Goal: Check status: Check status

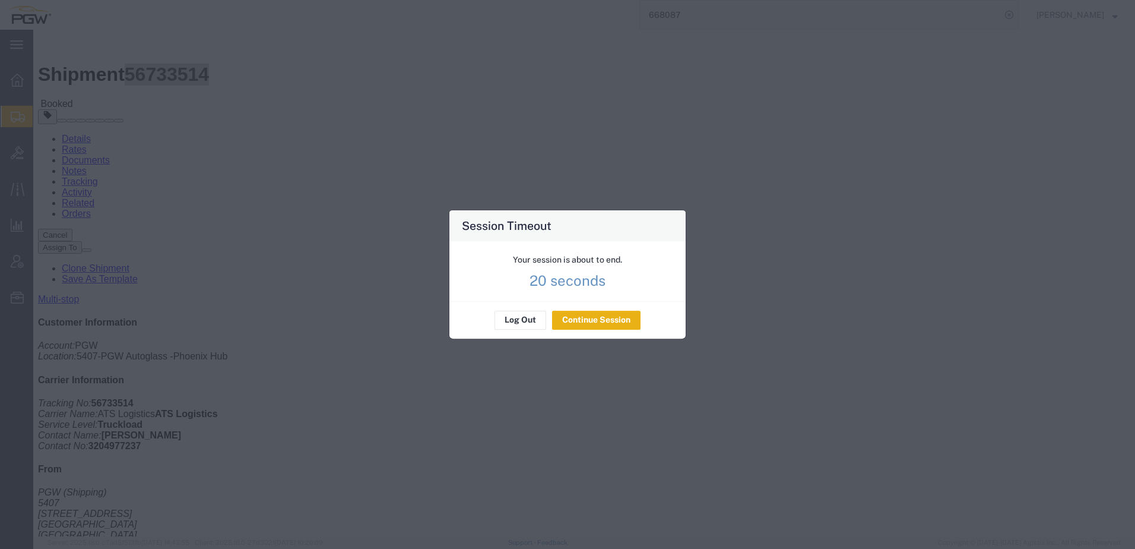
click at [589, 324] on button "Continue Session" at bounding box center [596, 320] width 88 height 19
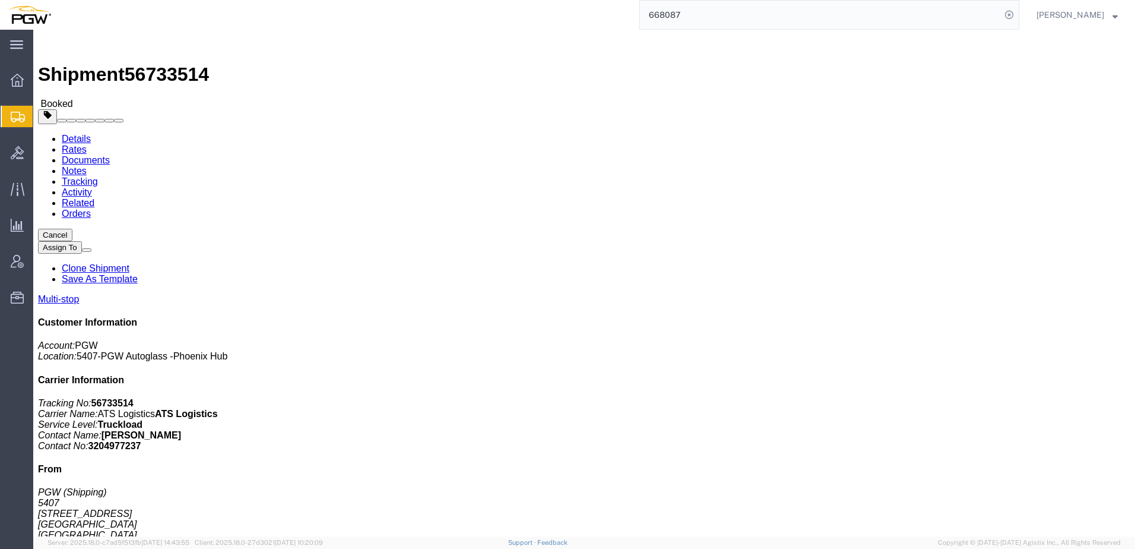
click div "Leg 1 - Truckload"
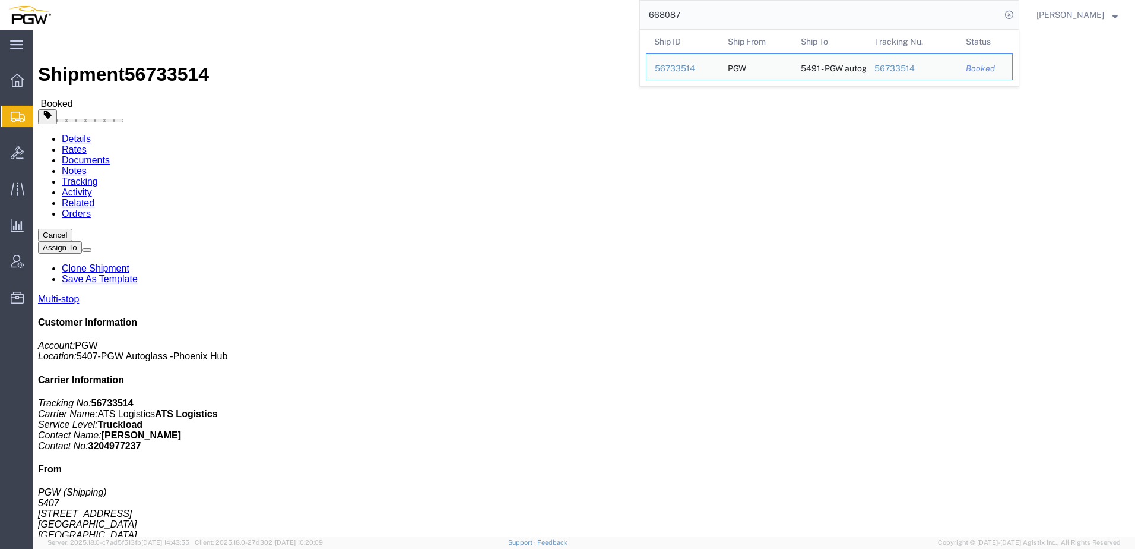
drag, startPoint x: 798, startPoint y: 17, endPoint x: 245, endPoint y: 27, distance: 553.6
click at [245, 27] on div "668087 Ship ID Ship From Ship To Tracking Nu. Status Ship ID 56733514 Ship From…" at bounding box center [539, 15] width 960 height 30
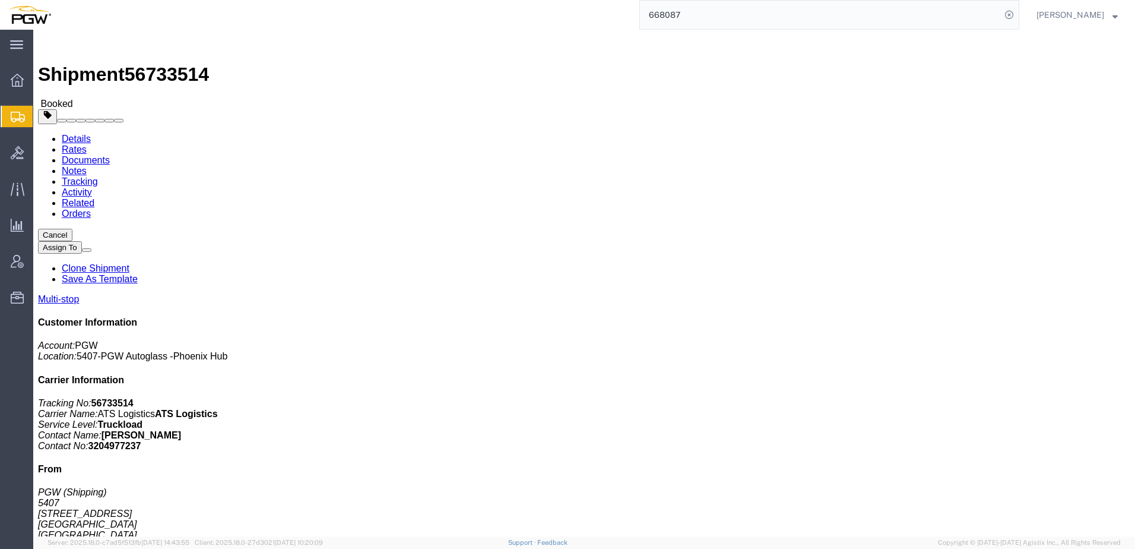
paste input "56704189"
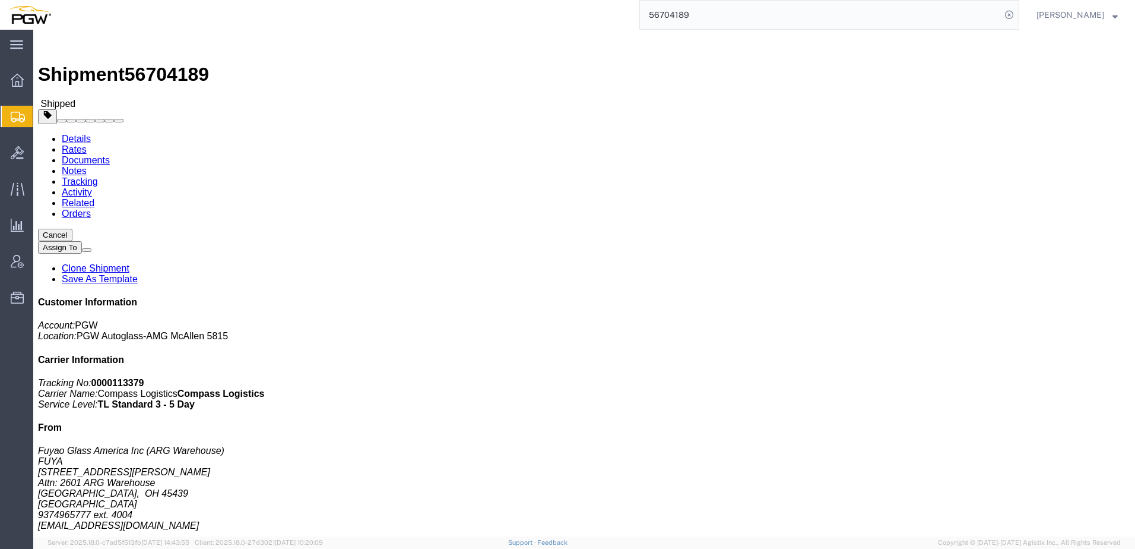
click h4 "Routing & Vehicle Information"
click div "Leg 1 - Truckload Vehicle 1: Standard Dry Van (53 Feet) Number of trucks: 1"
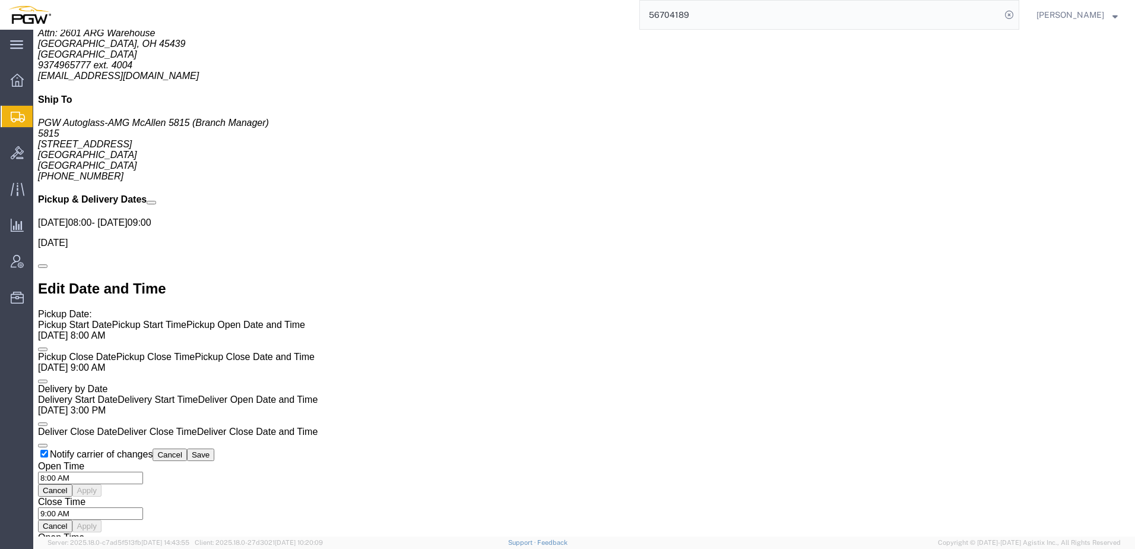
scroll to position [865, 0]
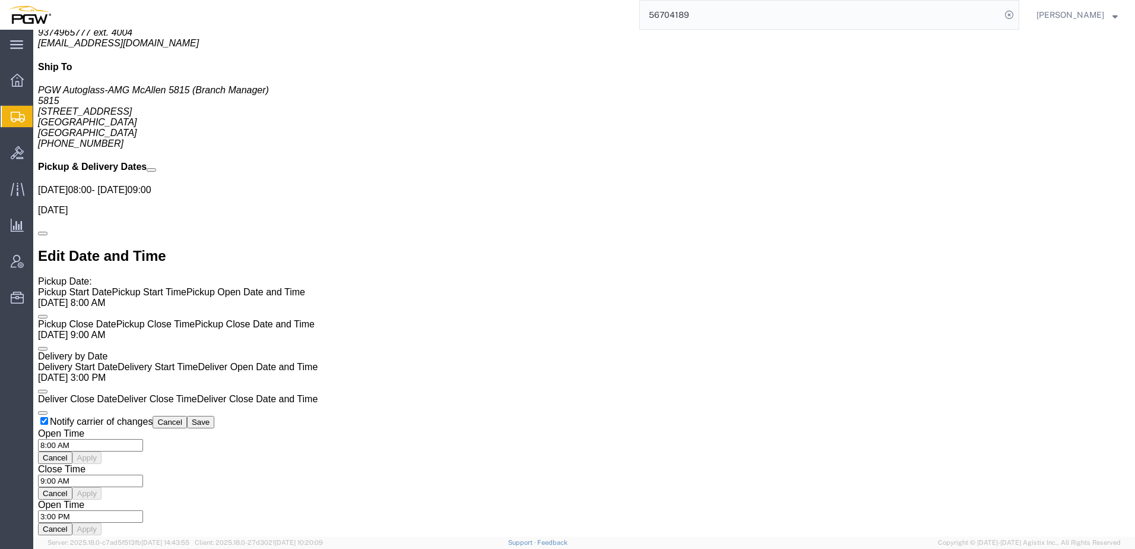
click div "Pickups STOP 1 : Fuyao Glass America Inc - FUYA [STREET_ADDRESS][PERSON_NAME], …"
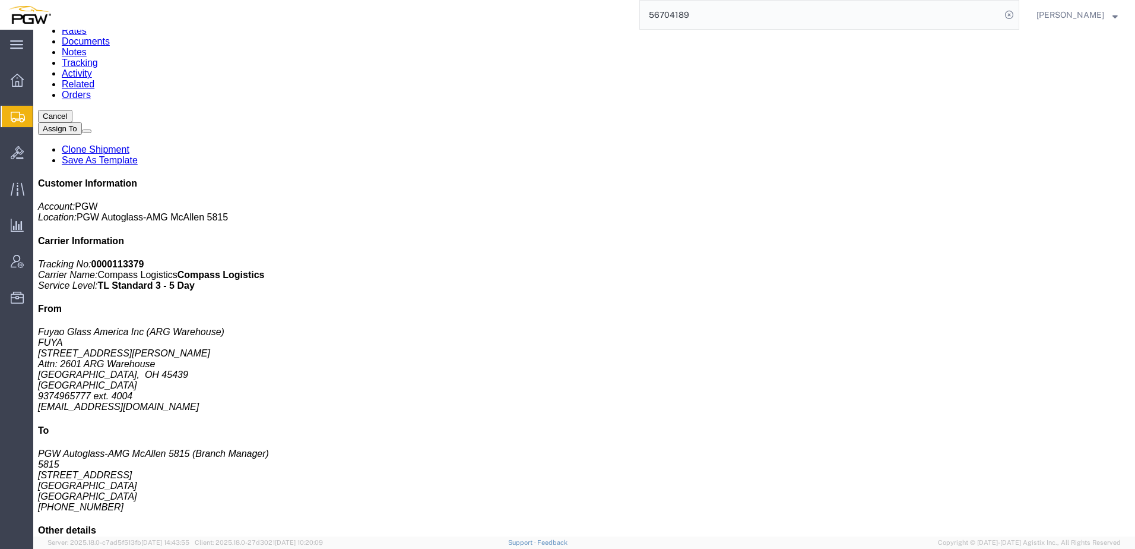
scroll to position [0, 0]
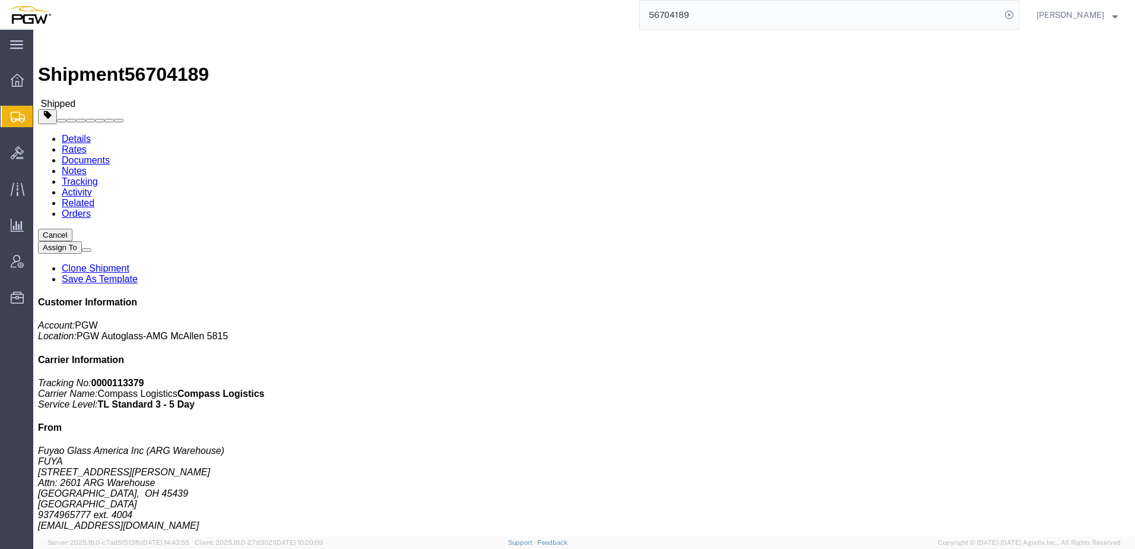
drag, startPoint x: 374, startPoint y: 204, endPoint x: 372, endPoint y: 194, distance: 10.3
click div "Ship From Fuyao Glass America Inc (ARG Warehouse) FUYA [STREET_ADDRESS][PERSON_…"
click div "Leg 1 - Truckload Vehicle 1: Standard Dry Van (53 Feet) Number of trucks: 1"
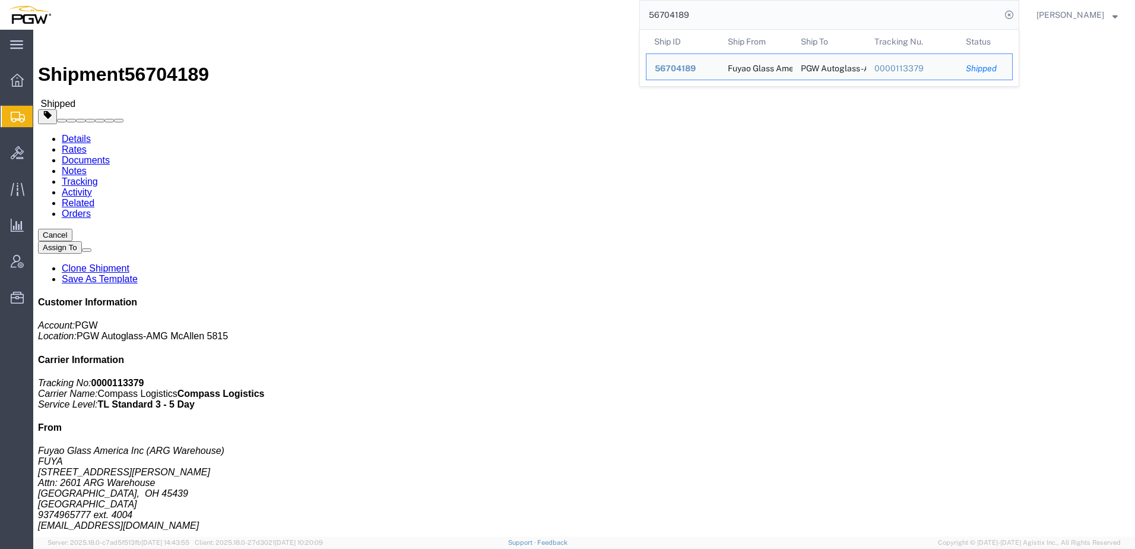
drag, startPoint x: 755, startPoint y: 11, endPoint x: 375, endPoint y: -10, distance: 380.6
click at [375, 0] on html "main_menu Created with Sketch. Collapse Menu Overview Shipments Shipment Manage…" at bounding box center [567, 274] width 1135 height 549
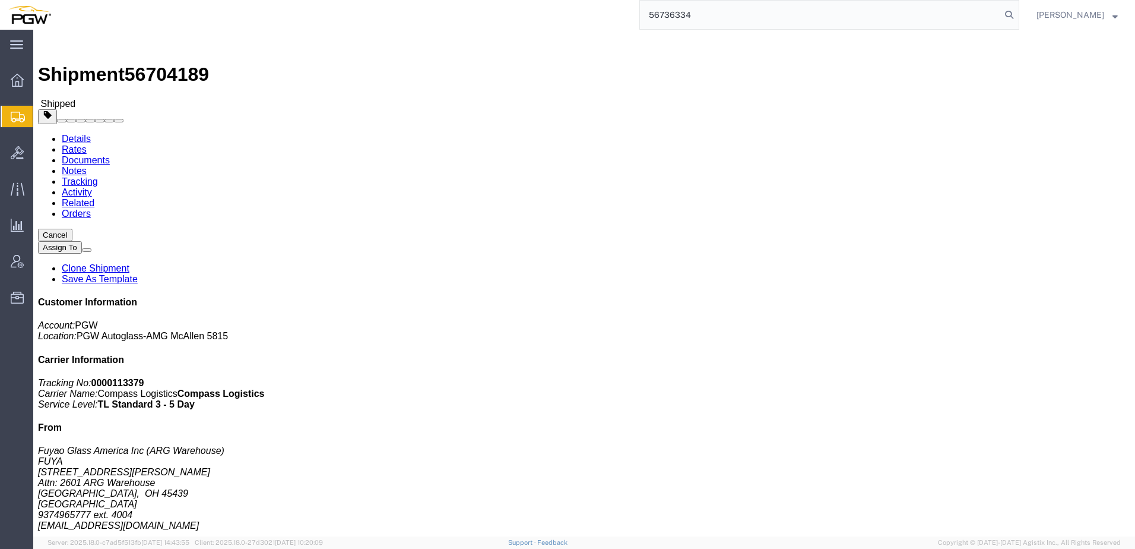
type input "56736334"
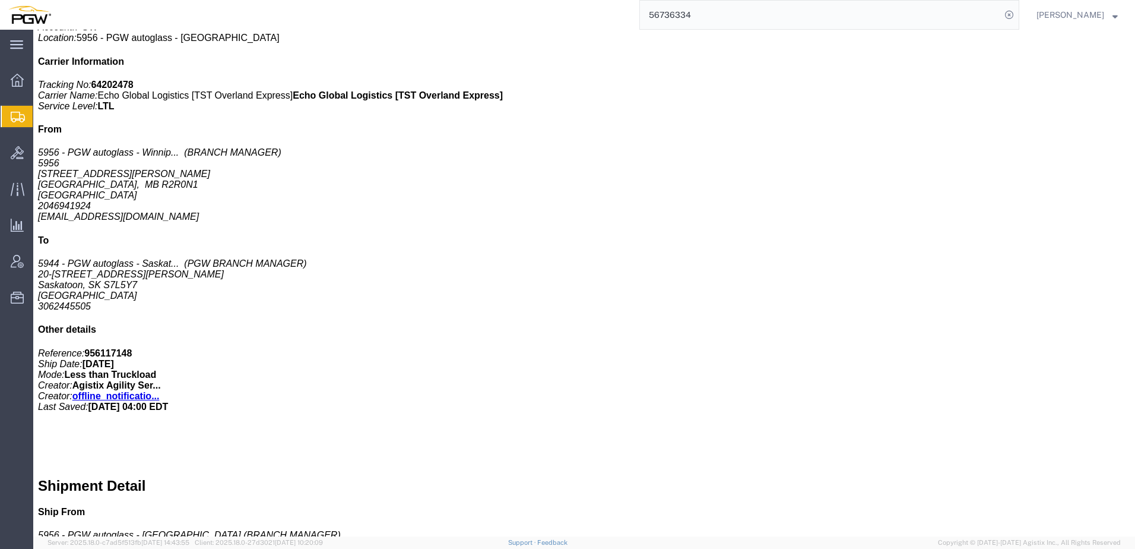
scroll to position [356, 0]
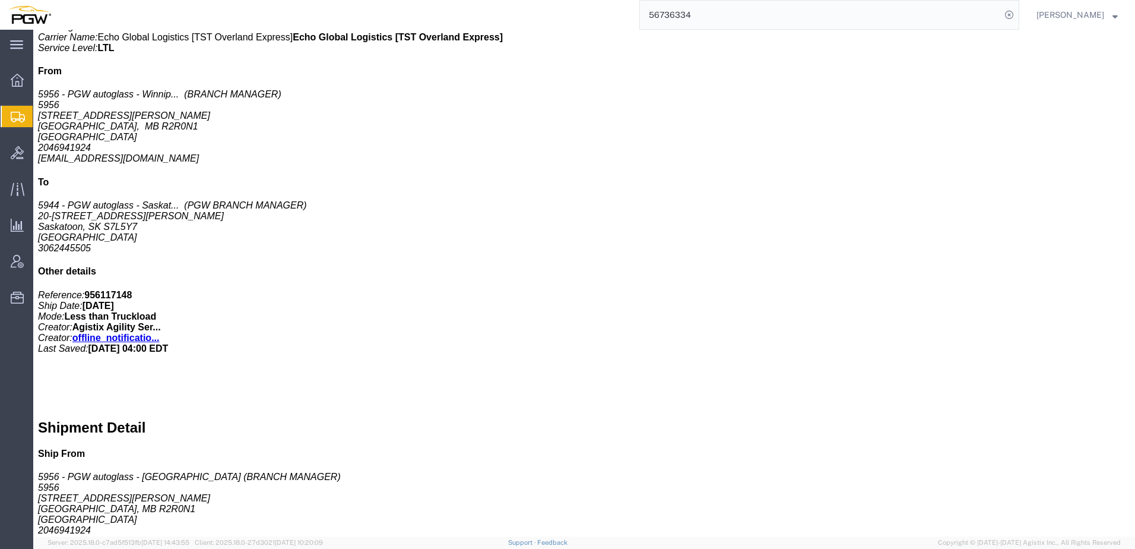
click p "SKU: UN1139"
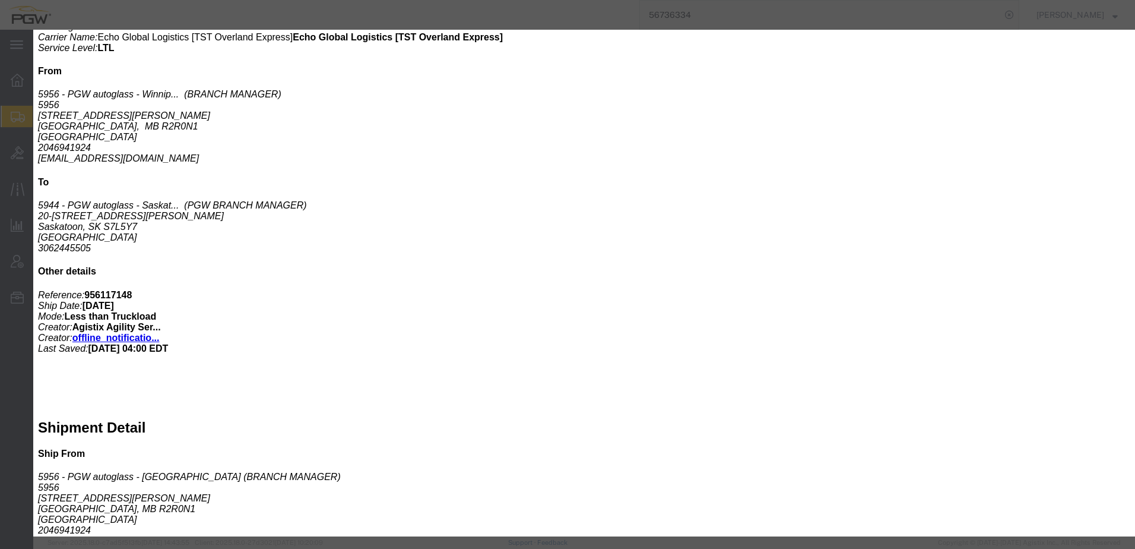
click icon "button"
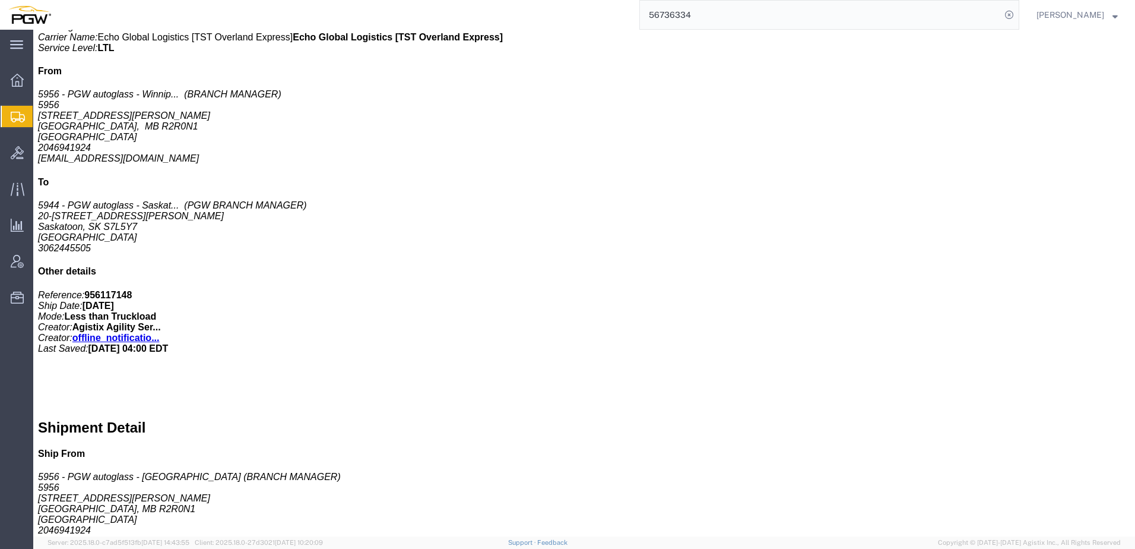
click div "1 Crate(s) Total weight: 601.00 LBS ( dim ) Dimensions: L 48.00 x W 40.00 x H 7…"
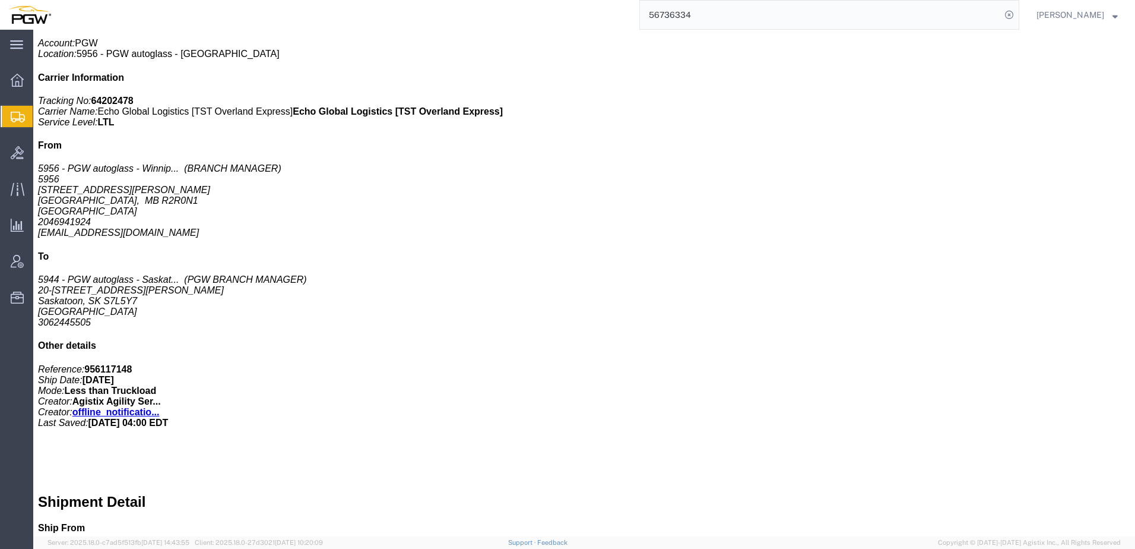
scroll to position [297, 0]
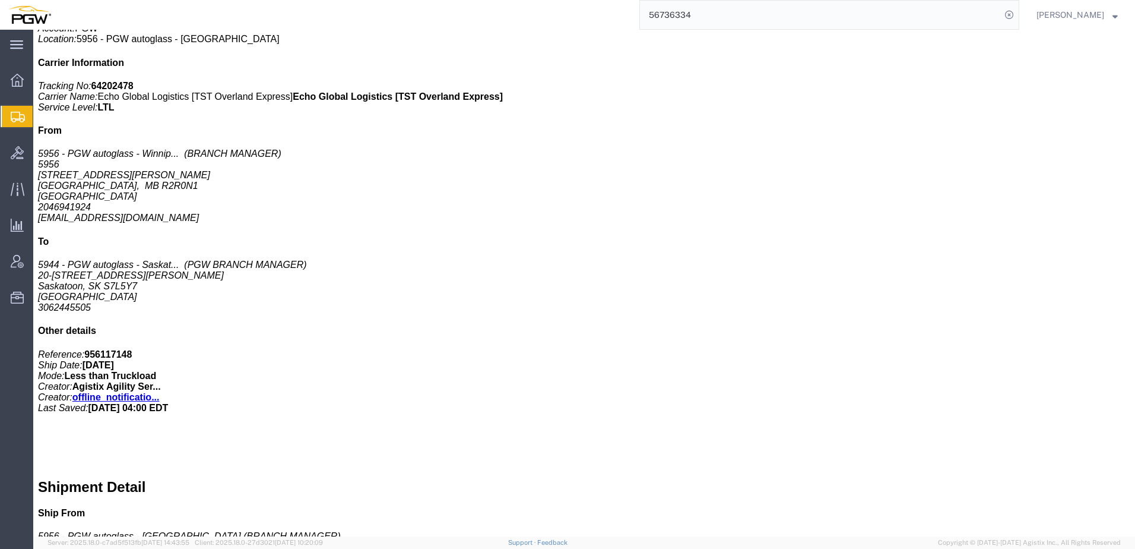
click p "Pieces: 2.00 Each"
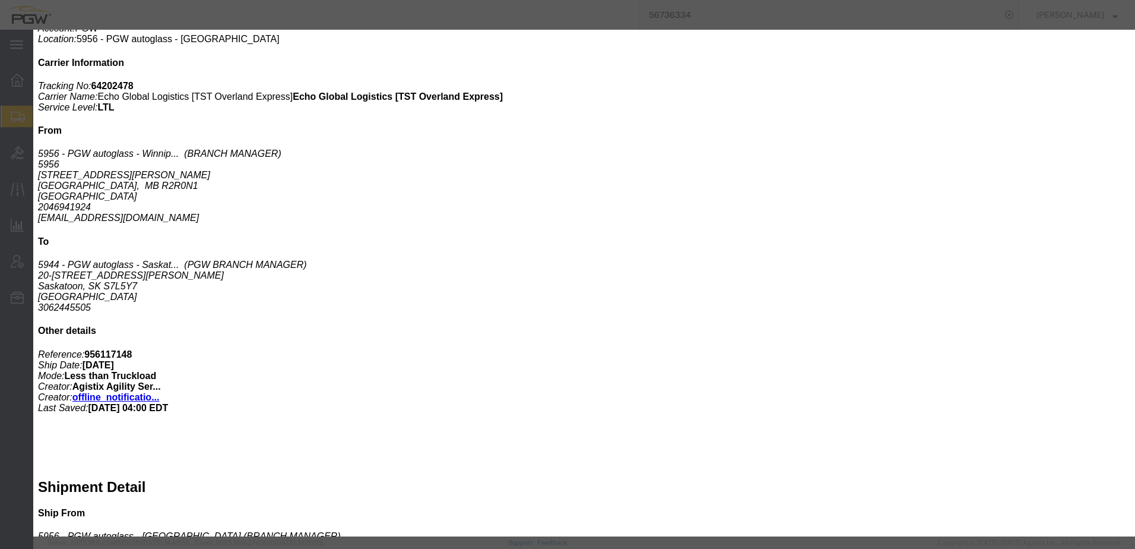
click icon "button"
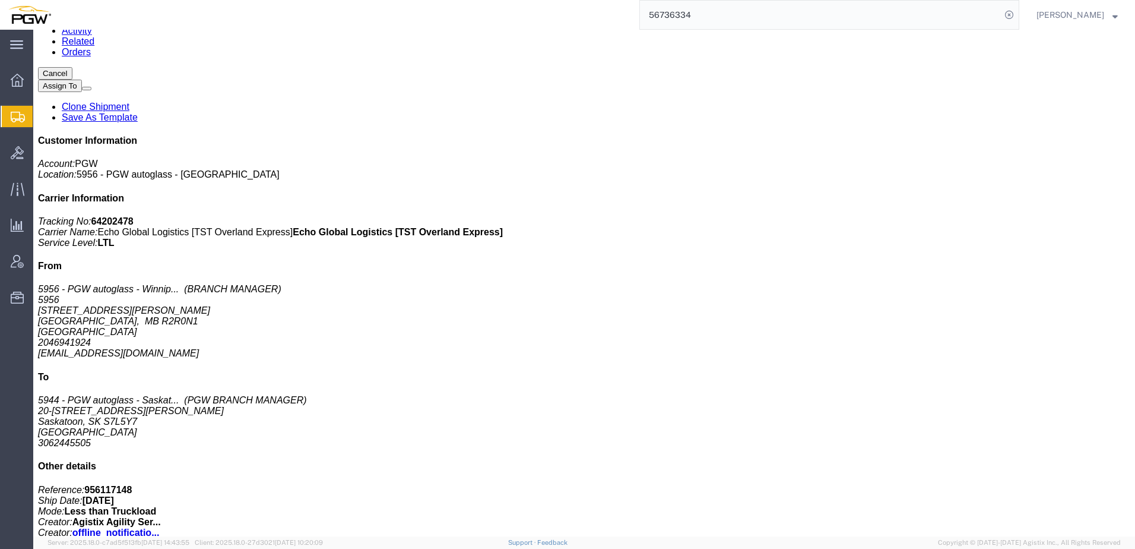
scroll to position [0, 0]
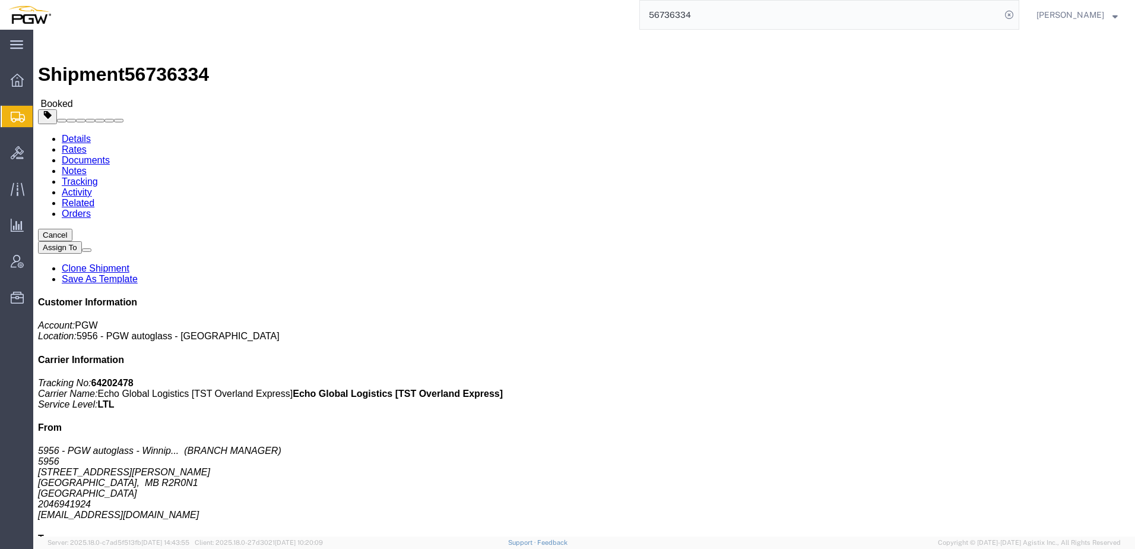
click div "Shipment Detail Ship From 5956 - PGW autoglass - [GEOGRAPHIC_DATA] (BRANCH MANA…"
